Goal: Task Accomplishment & Management: Use online tool/utility

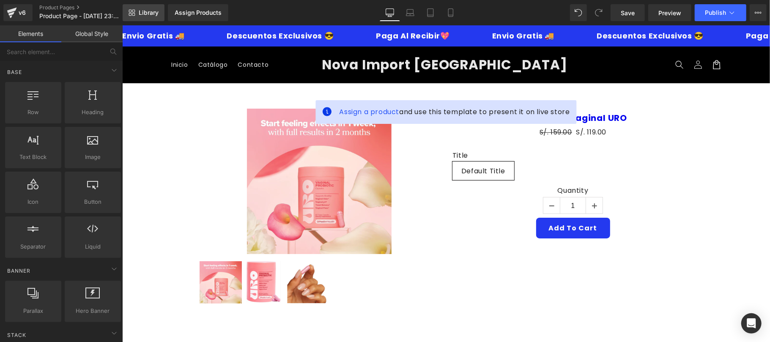
click at [151, 10] on span "Library" at bounding box center [149, 13] width 20 height 8
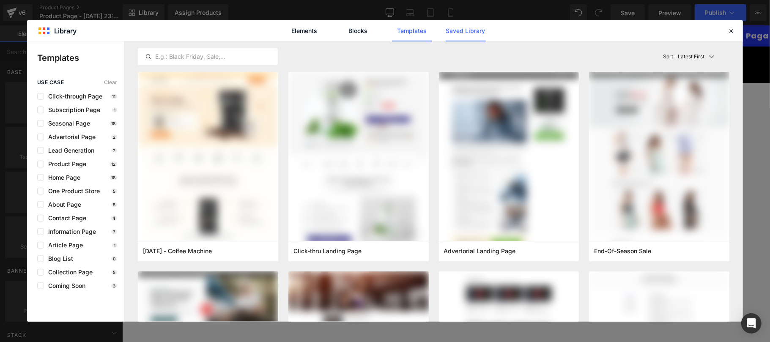
click at [0, 0] on link "Saved Library" at bounding box center [0, 0] width 0 height 0
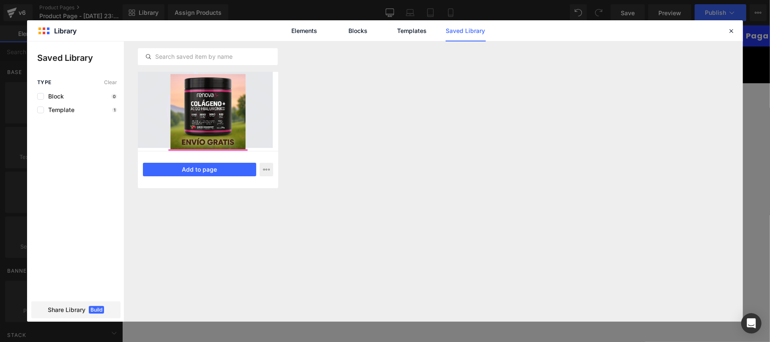
click at [206, 118] on div at bounding box center [208, 111] width 140 height 79
click at [217, 172] on button "Add to page" at bounding box center [199, 170] width 113 height 14
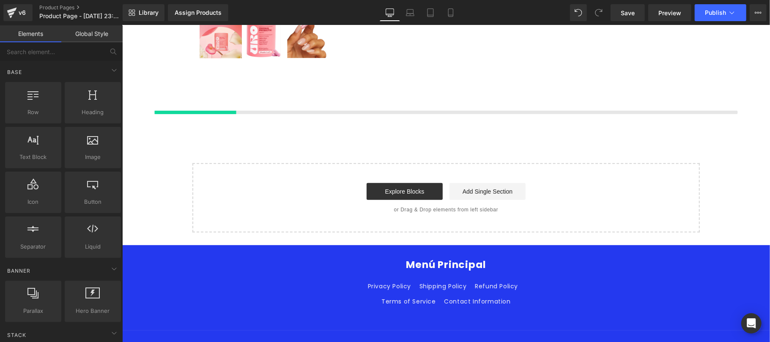
scroll to position [256, 0]
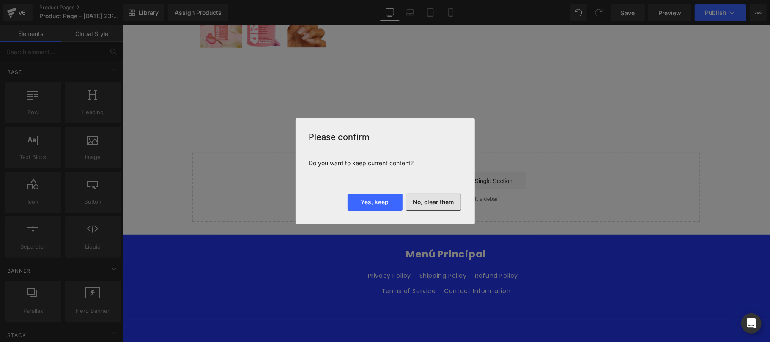
click at [430, 204] on button "No, clear them" at bounding box center [433, 202] width 55 height 17
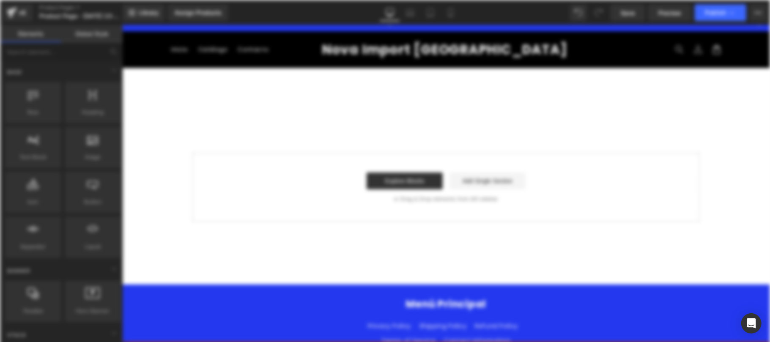
scroll to position [0, 0]
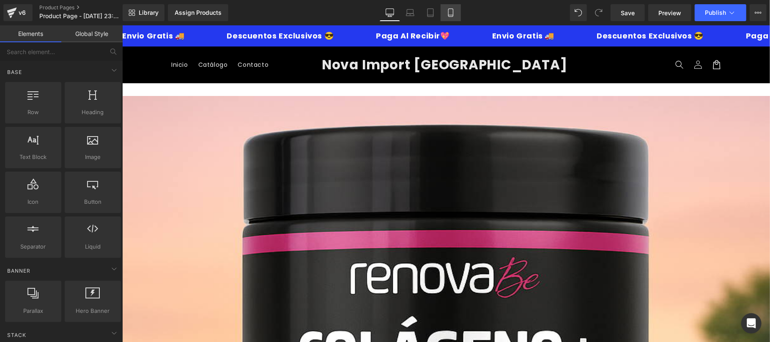
click at [449, 13] on icon at bounding box center [450, 12] width 8 height 8
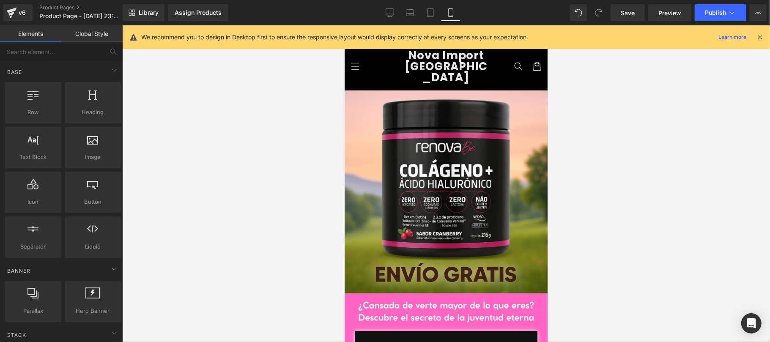
click at [761, 35] on icon at bounding box center [760, 37] width 8 height 8
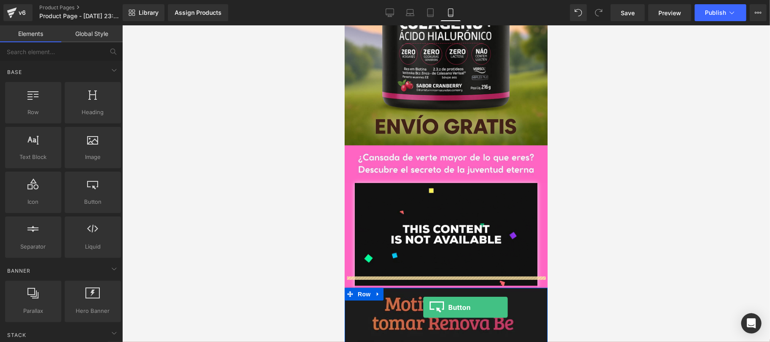
scroll to position [156, 0]
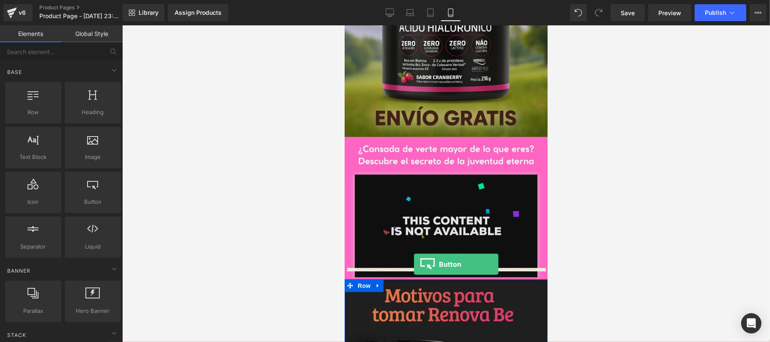
drag, startPoint x: 455, startPoint y: 227, endPoint x: 413, endPoint y: 264, distance: 55.7
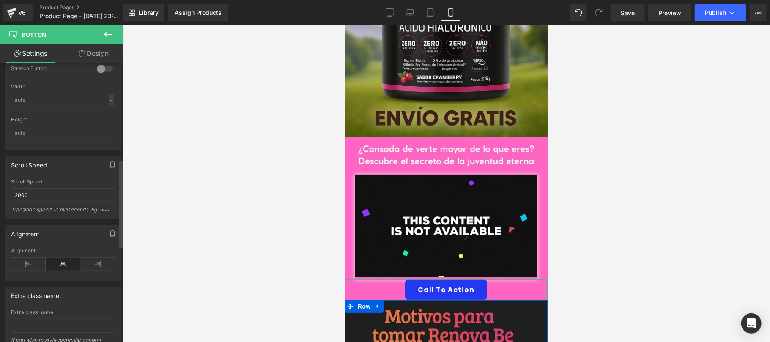
scroll to position [611, 0]
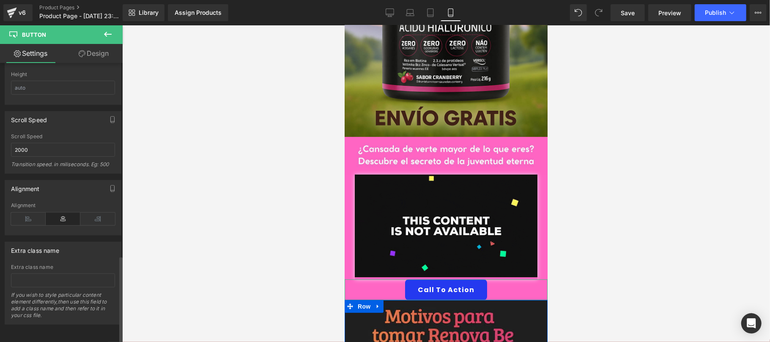
click at [61, 281] on div "Extra class name If you wish to style particular content element differently,th…" at bounding box center [63, 294] width 104 height 60
click at [61, 274] on input "text" at bounding box center [63, 281] width 104 height 14
paste input "_rsi-cod-form-gempages-button-overwrite _rsi-cod-form-is-gempage"
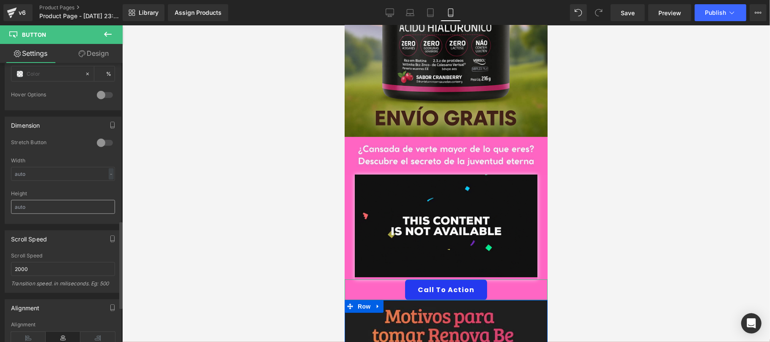
scroll to position [461, 0]
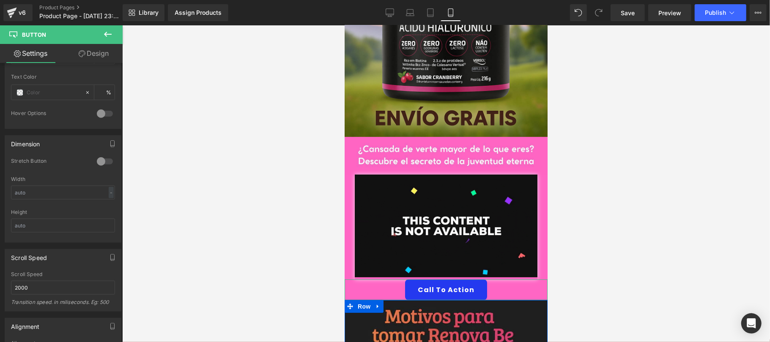
type input "_rsi-cod-form-gempages-button-overwrite _rsi-cod-form-is-gempage"
click at [101, 59] on link "Design" at bounding box center [93, 53] width 61 height 19
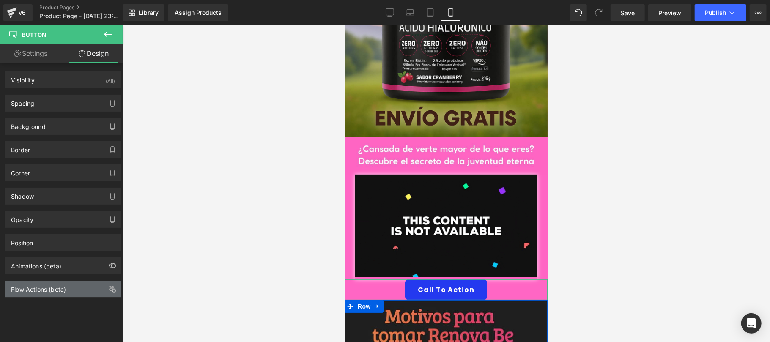
click at [41, 291] on div "Flow Actions (beta)" at bounding box center [38, 287] width 55 height 12
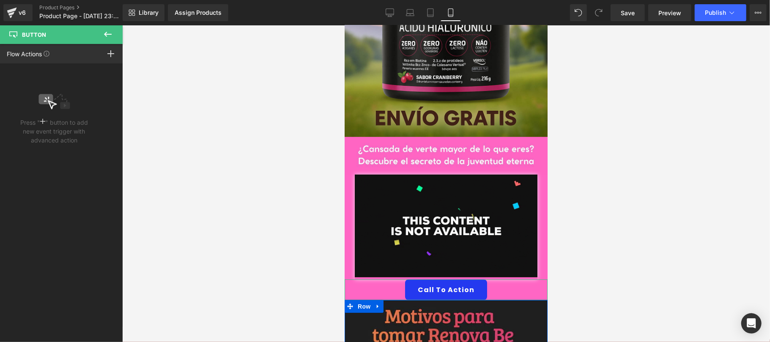
click at [61, 56] on div "Flow Actions Click "+" to add an event to trigger action affect on other elemen…" at bounding box center [61, 53] width 123 height 19
click at [112, 54] on rect at bounding box center [110, 53] width 7 height 1
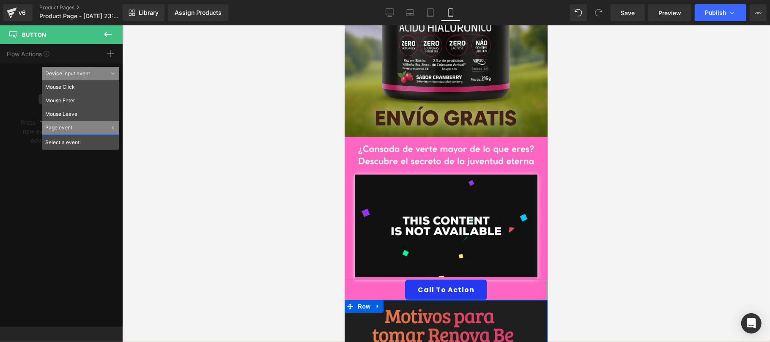
click at [79, 55] on div "Flow Actions Click "+" to add an event to trigger action affect on other elemen…" at bounding box center [61, 185] width 123 height 283
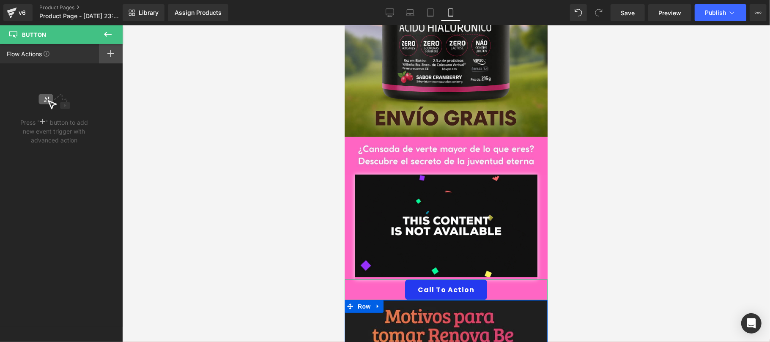
click at [110, 53] on rect at bounding box center [110, 53] width 7 height 1
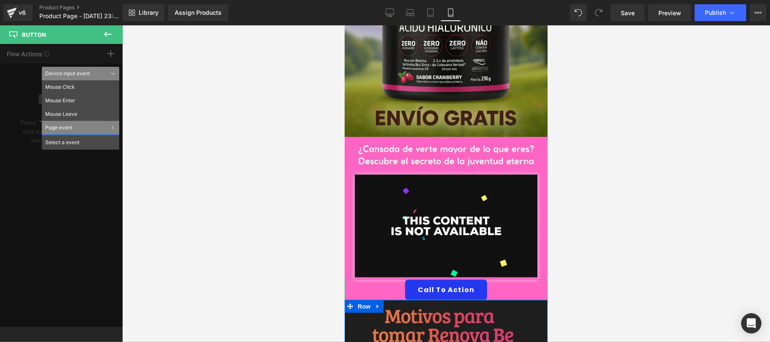
click at [58, 196] on div "Flow Actions Click "+" to add an event to trigger action affect on other elemen…" at bounding box center [61, 185] width 123 height 283
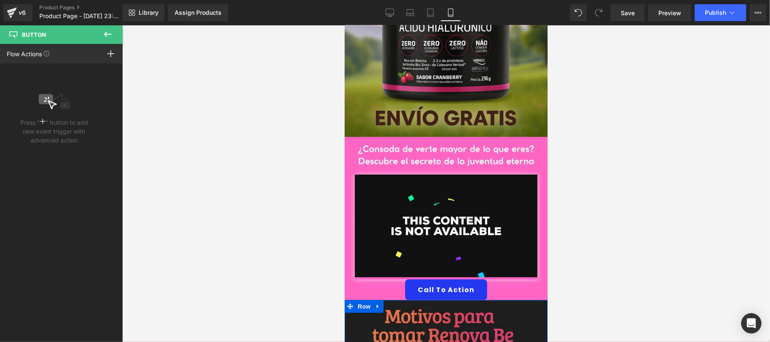
click at [105, 36] on icon at bounding box center [108, 34] width 10 height 10
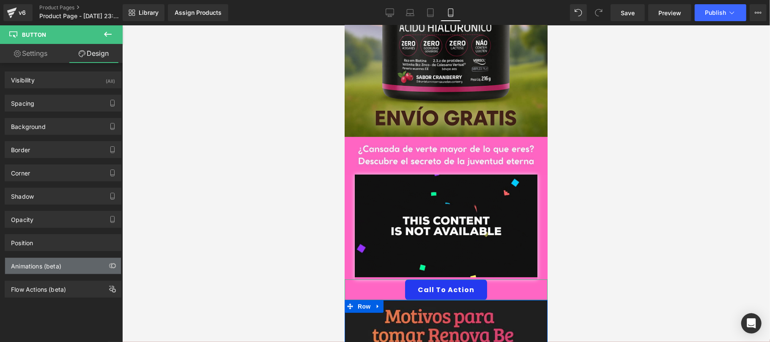
click at [48, 268] on div "Animations (beta)" at bounding box center [36, 264] width 50 height 12
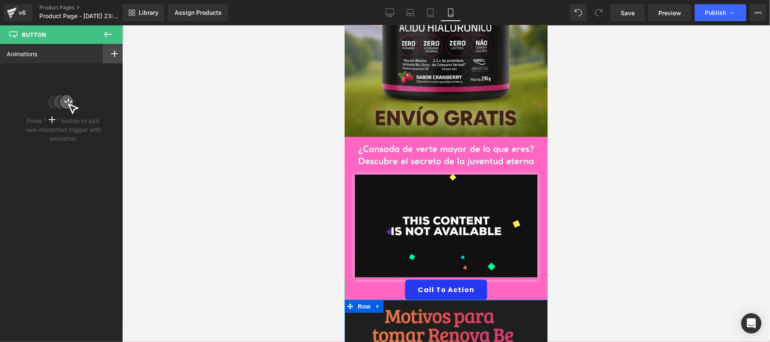
click at [111, 51] on icon at bounding box center [114, 53] width 7 height 7
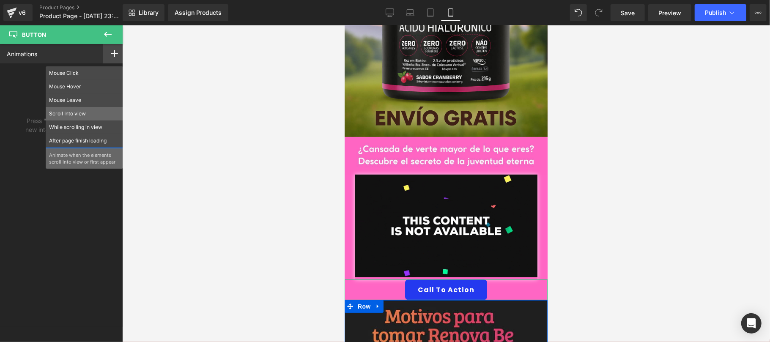
click at [87, 107] on div "Scroll Into view" at bounding box center [84, 114] width 77 height 14
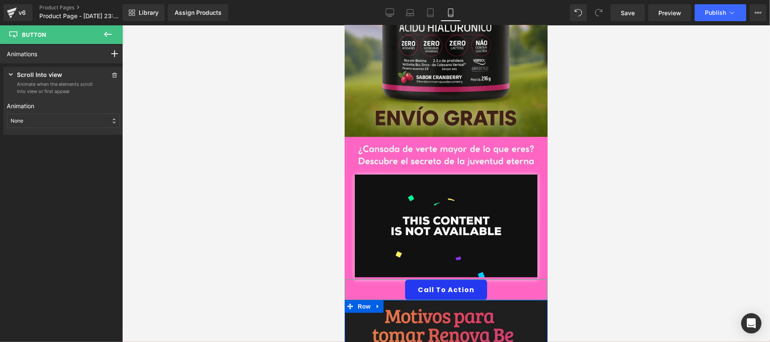
click at [47, 116] on div "None" at bounding box center [63, 121] width 113 height 14
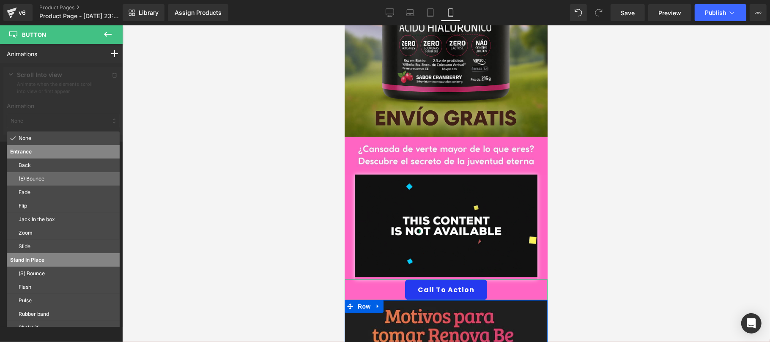
click at [57, 176] on p "(E) Bounce" at bounding box center [68, 179] width 98 height 8
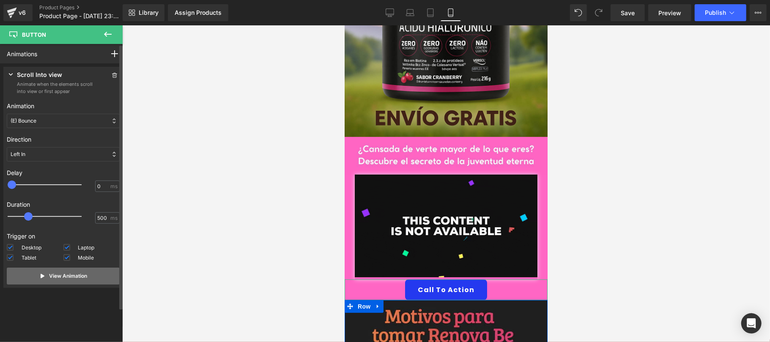
click at [58, 276] on p "View Animation" at bounding box center [68, 276] width 38 height 8
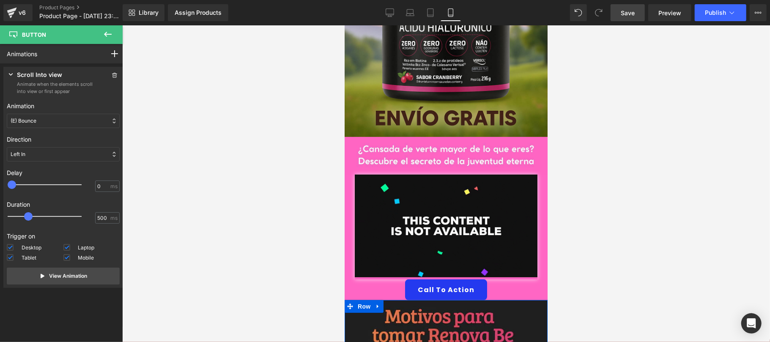
click at [641, 9] on link "Save" at bounding box center [627, 12] width 34 height 17
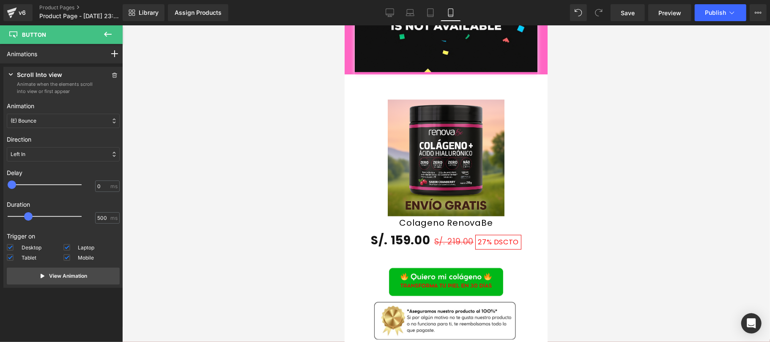
scroll to position [1052, 0]
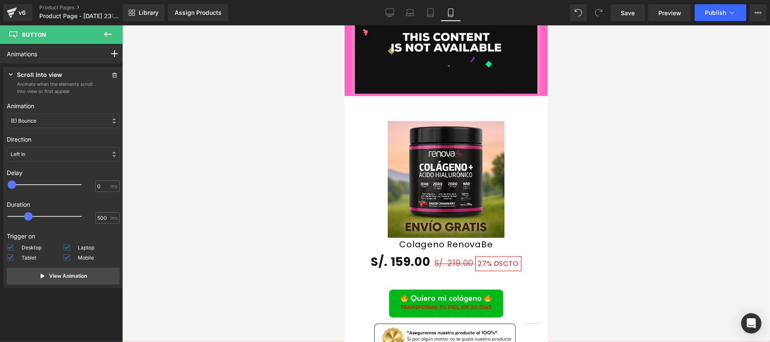
click at [440, 172] on div "Sale Off (P) Image" at bounding box center [445, 179] width 194 height 117
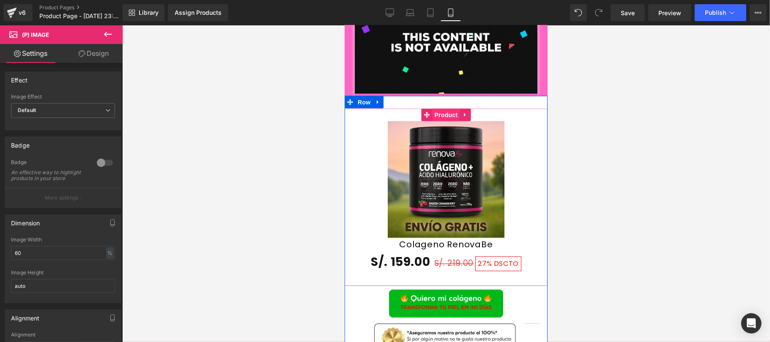
click at [437, 108] on span "Product" at bounding box center [445, 114] width 27 height 13
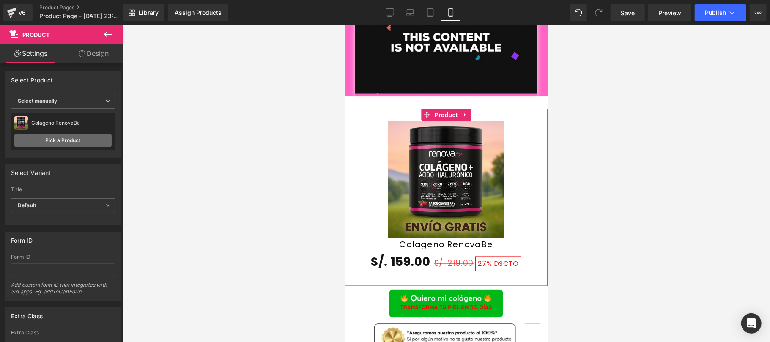
click at [49, 143] on link "Pick a Product" at bounding box center [62, 141] width 97 height 14
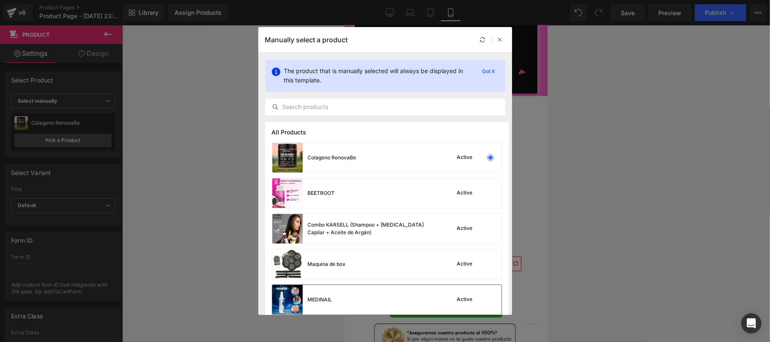
scroll to position [149, 0]
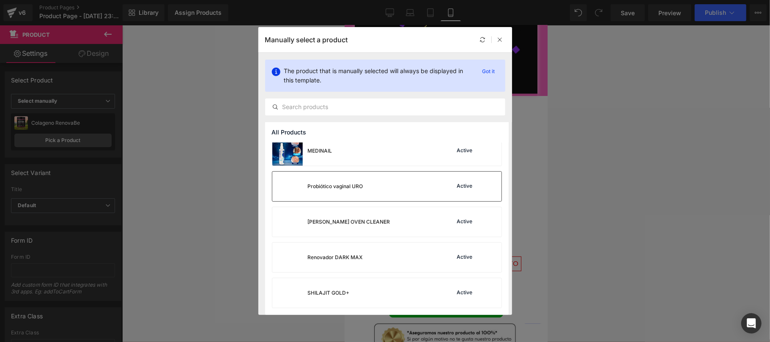
click at [366, 193] on div "Probiótico vaginal URO Active" at bounding box center [386, 187] width 229 height 30
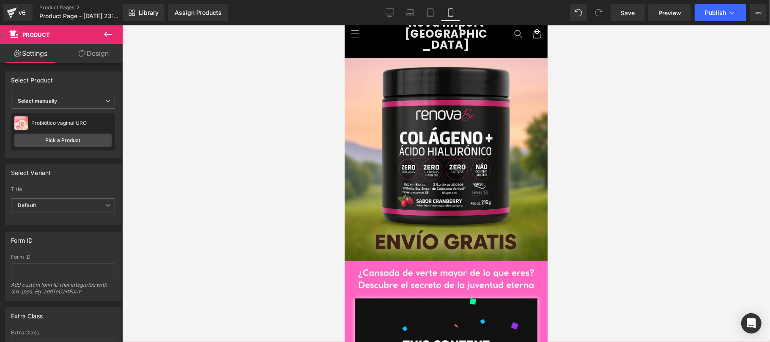
scroll to position [0, 0]
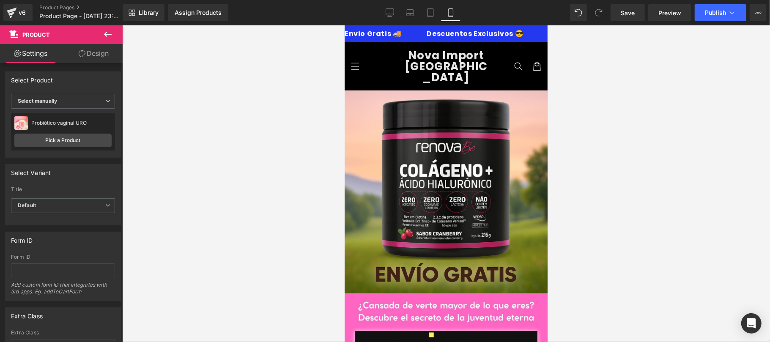
click at [634, 22] on div "Library Assign Products Product Preview No product match your search. Please tr…" at bounding box center [446, 12] width 647 height 25
click at [634, 14] on span "Save" at bounding box center [628, 12] width 14 height 9
click at [114, 32] on button at bounding box center [108, 34] width 30 height 19
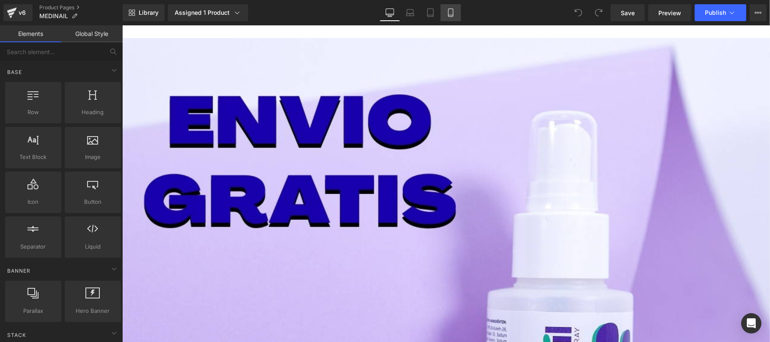
click at [455, 12] on link "Mobile" at bounding box center [451, 12] width 20 height 17
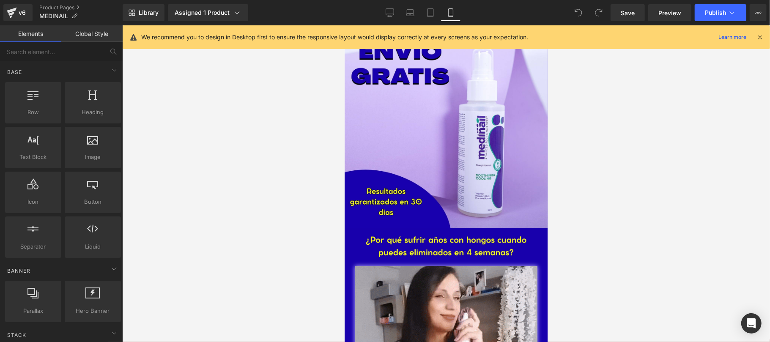
click at [761, 33] on icon at bounding box center [760, 37] width 8 height 8
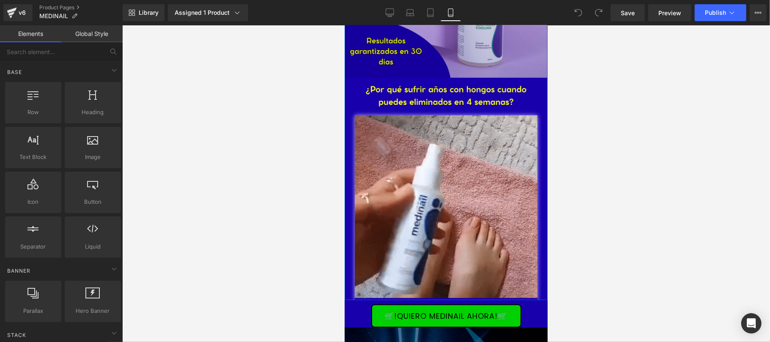
scroll to position [300, 0]
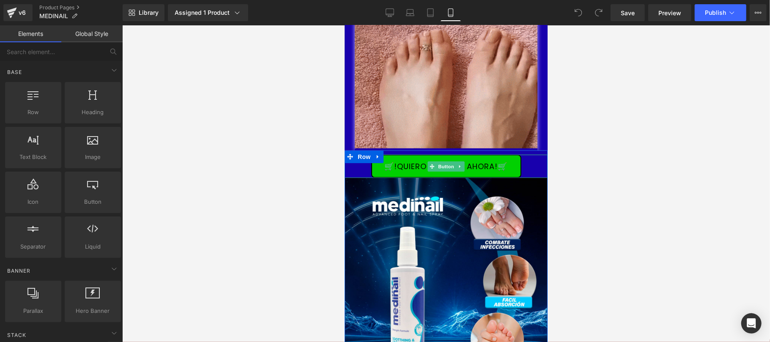
click at [391, 164] on span "🛒!QUIERO MEDINAIL AHORA!🛒" at bounding box center [445, 165] width 123 height 9
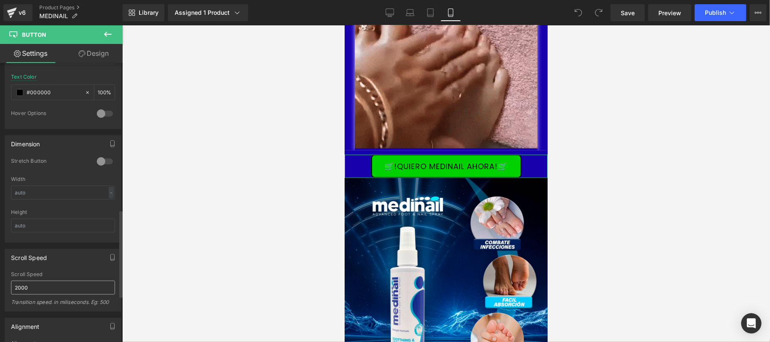
scroll to position [611, 0]
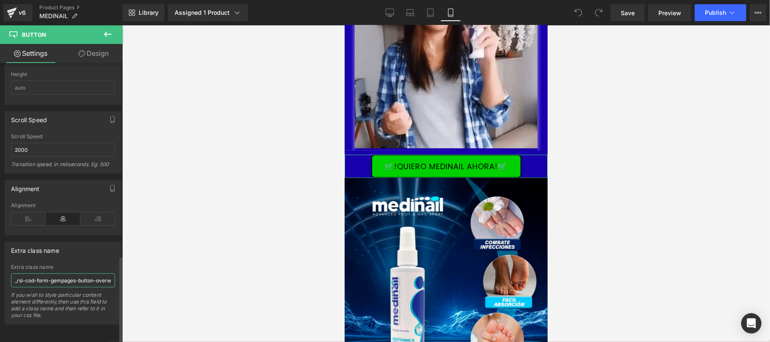
click at [57, 274] on input "_rsi-cod-form-gempages-button-overwrite _rsi-cod-form-is-gempage" at bounding box center [63, 281] width 104 height 14
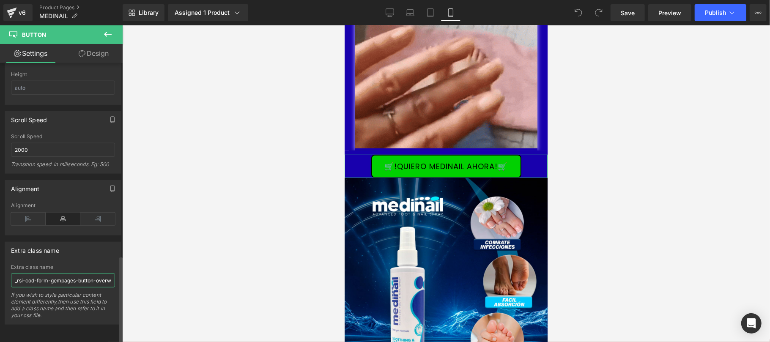
click at [57, 274] on input "_rsi-cod-form-gempages-button-overwrite _rsi-cod-form-is-gempage" at bounding box center [63, 281] width 104 height 14
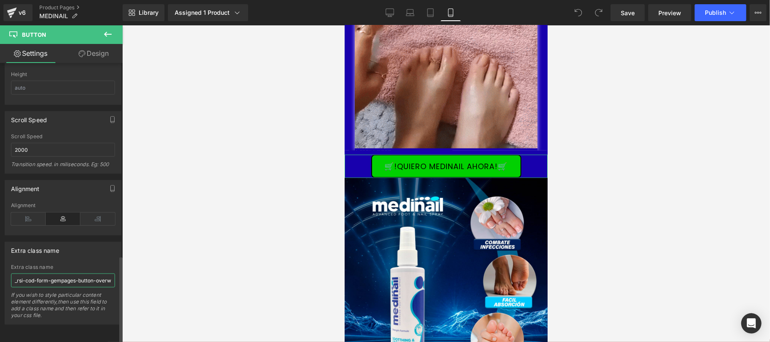
click at [57, 274] on input "_rsi-cod-form-gempages-button-overwrite _rsi-cod-form-is-gempage" at bounding box center [63, 281] width 104 height 14
